Goal: Task Accomplishment & Management: Complete application form

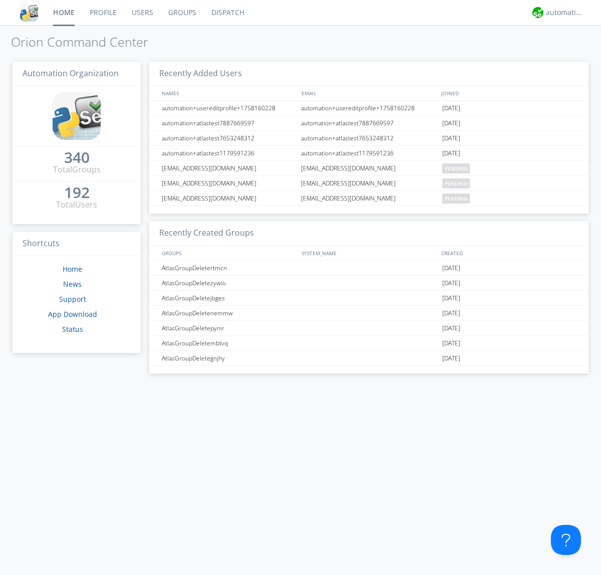
click at [142, 13] on link "Users" at bounding box center [142, 12] width 37 height 25
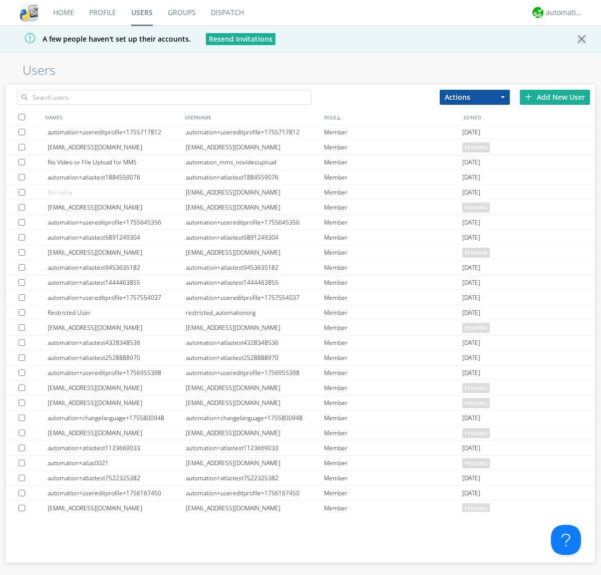
click at [555, 97] on div "Add New User" at bounding box center [555, 97] width 70 height 15
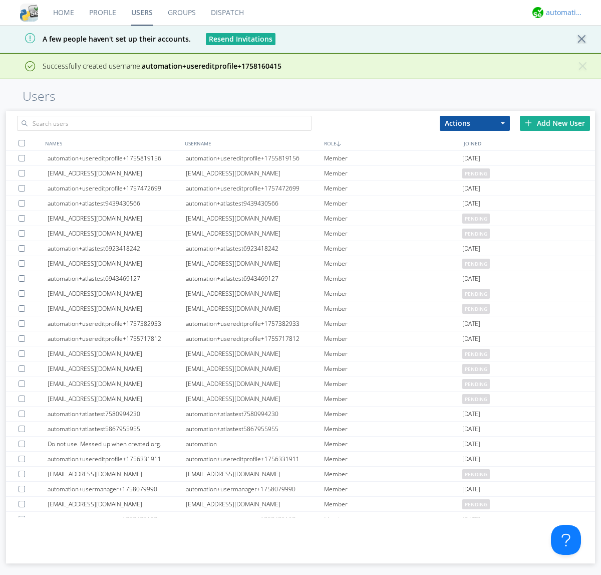
click at [562, 13] on div "automation+atlas" at bounding box center [565, 13] width 38 height 10
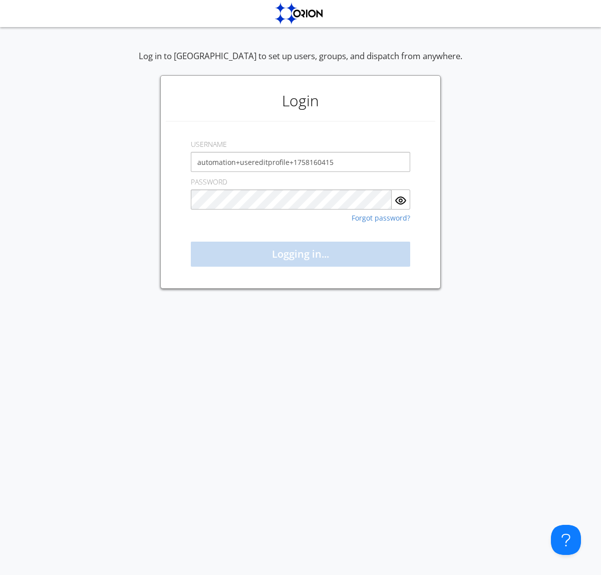
type input "automation+usereditprofile+1758160415"
